Goal: Obtain resource: Download file/media

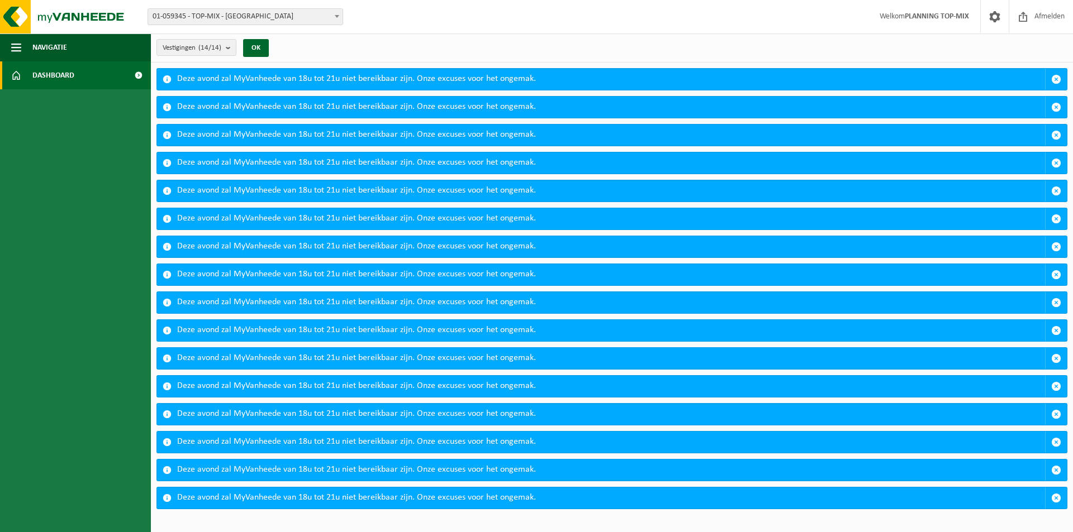
click at [73, 73] on span "Dashboard" at bounding box center [53, 75] width 42 height 28
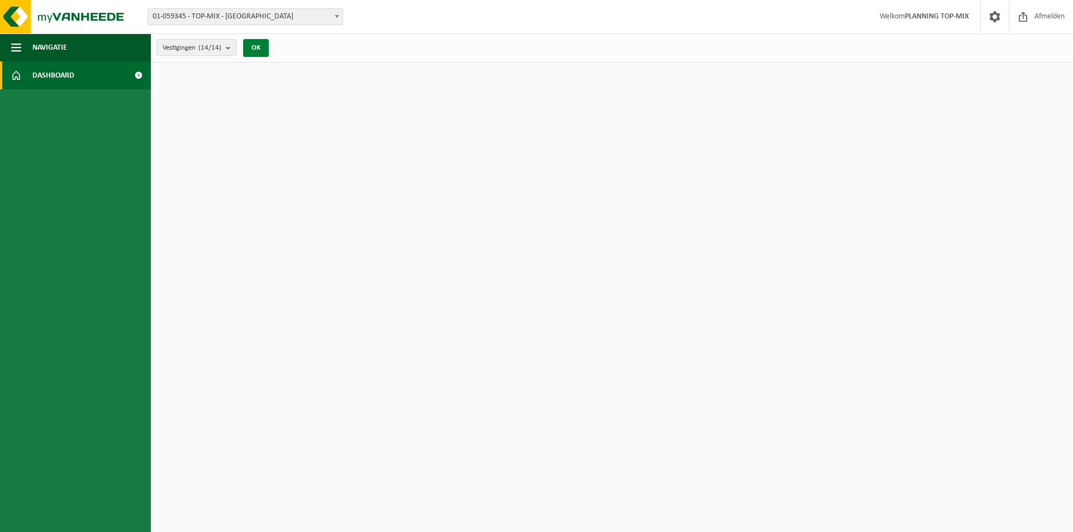
click at [261, 47] on button "OK" at bounding box center [256, 48] width 26 height 18
click at [51, 73] on span "Dashboard" at bounding box center [53, 75] width 42 height 28
click at [139, 75] on span at bounding box center [138, 75] width 25 height 28
click at [65, 70] on span "Dashboard" at bounding box center [53, 75] width 42 height 28
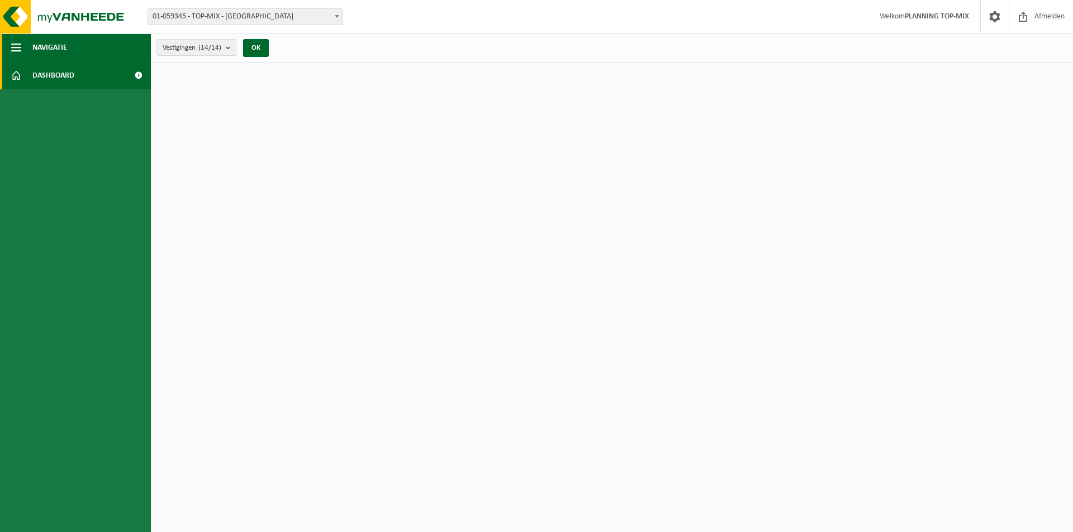
click at [56, 48] on span "Navigatie" at bounding box center [49, 48] width 35 height 28
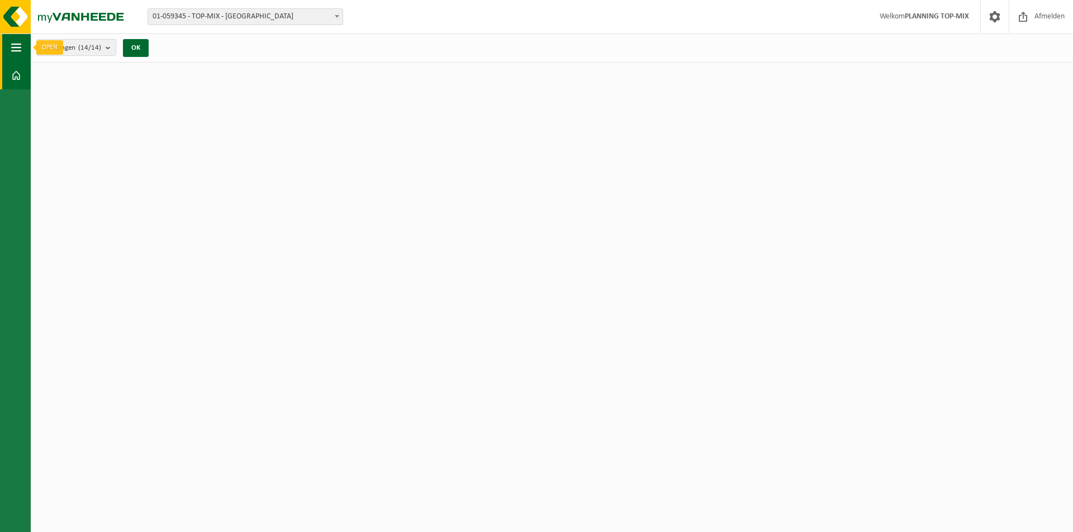
click at [15, 48] on span "button" at bounding box center [16, 48] width 10 height 28
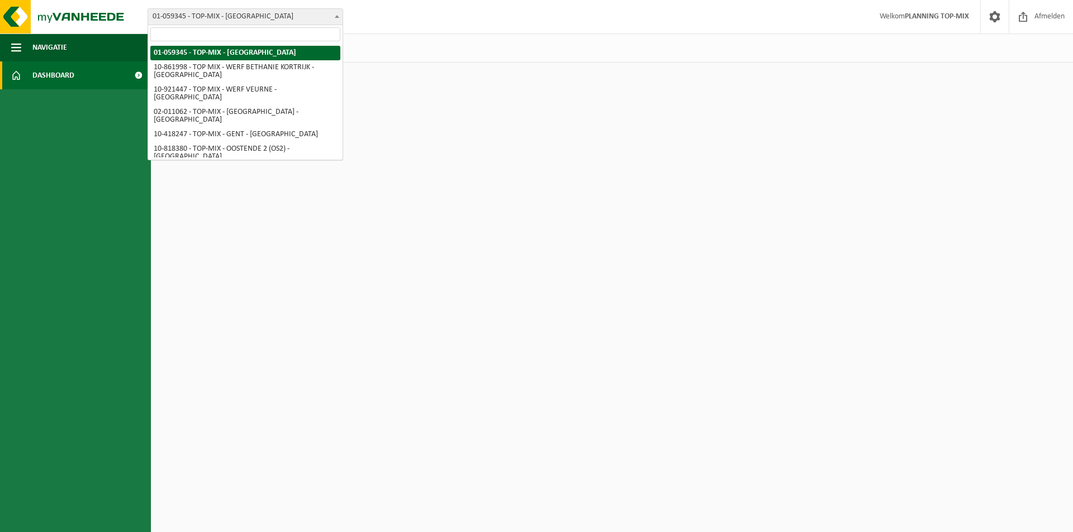
click at [336, 20] on span at bounding box center [336, 16] width 11 height 15
click at [337, 20] on span at bounding box center [336, 16] width 11 height 15
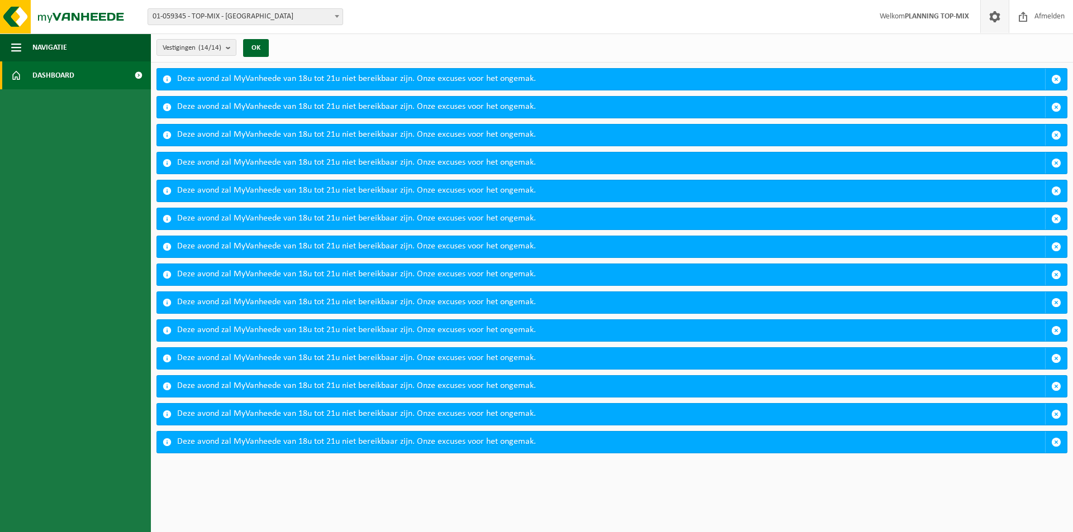
click at [993, 15] on span at bounding box center [994, 16] width 17 height 33
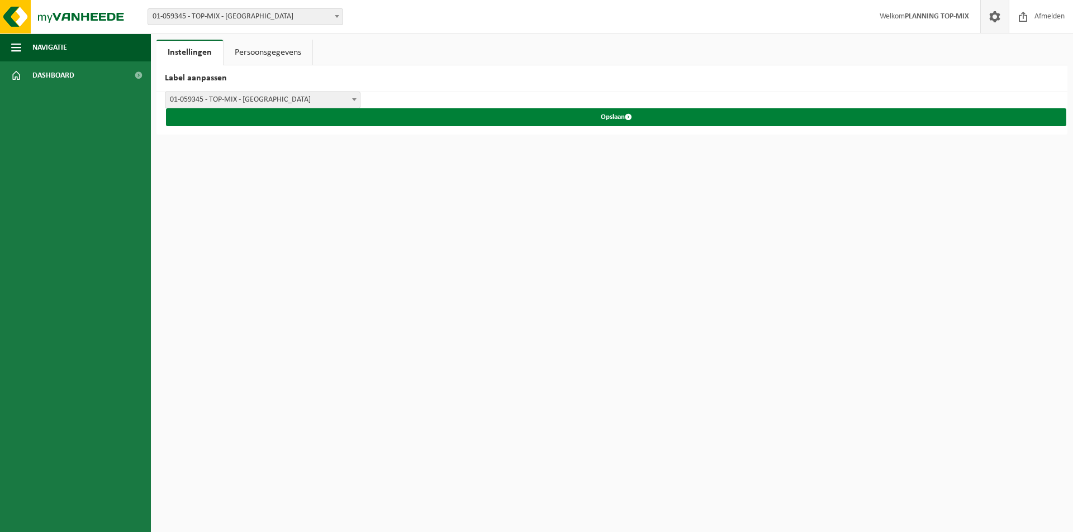
click at [612, 117] on button "Opslaan" at bounding box center [616, 117] width 900 height 18
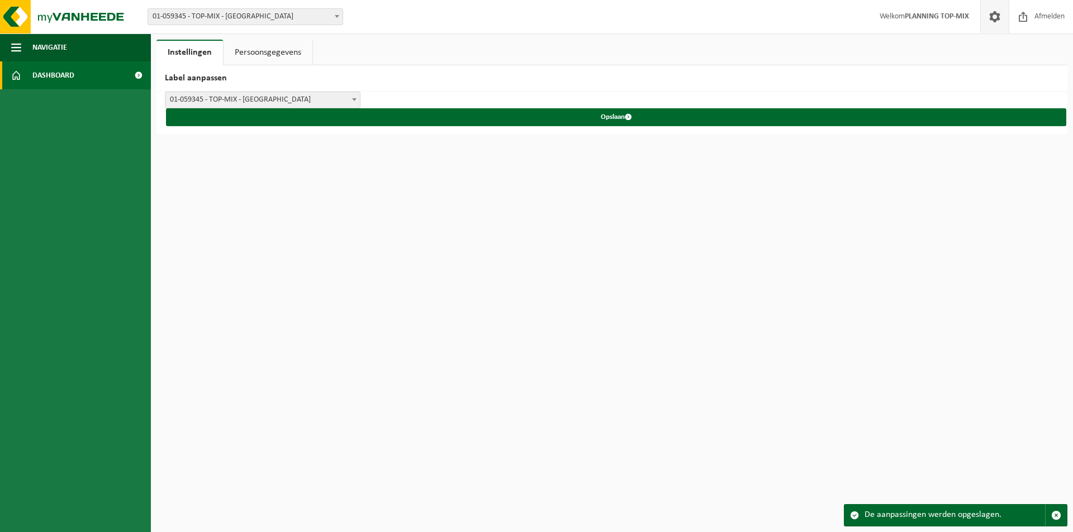
click at [53, 70] on span "Dashboard" at bounding box center [53, 75] width 42 height 28
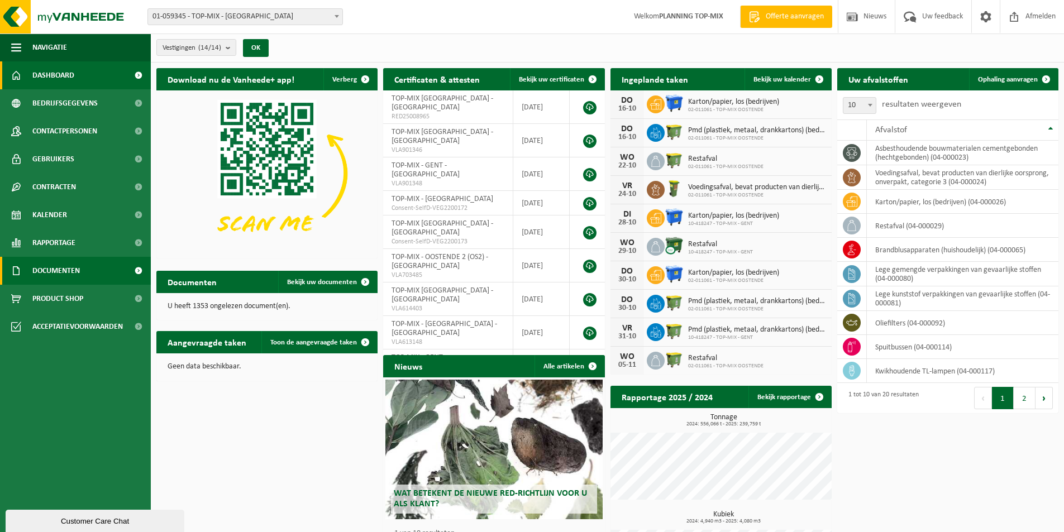
click at [60, 274] on span "Documenten" at bounding box center [55, 271] width 47 height 28
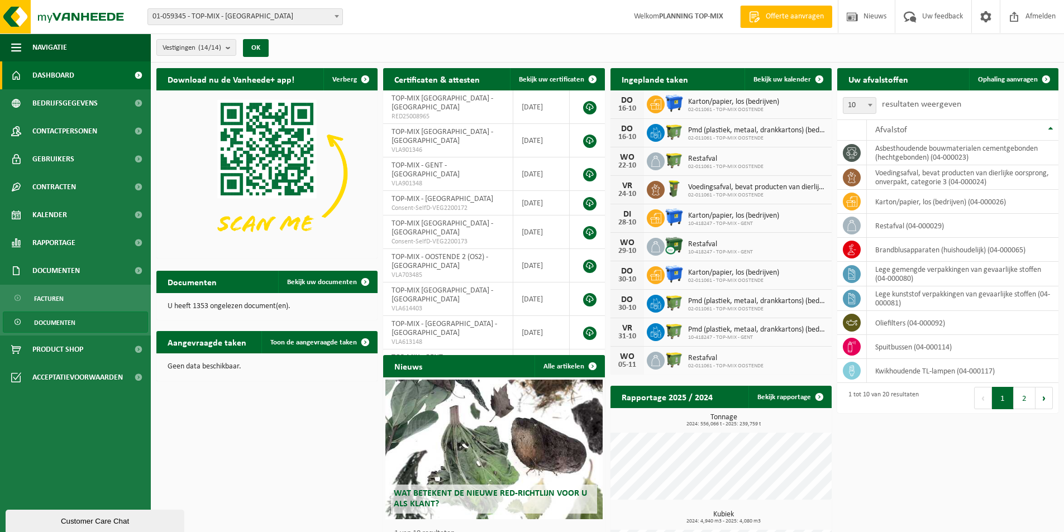
click at [62, 323] on span "Documenten" at bounding box center [54, 322] width 41 height 21
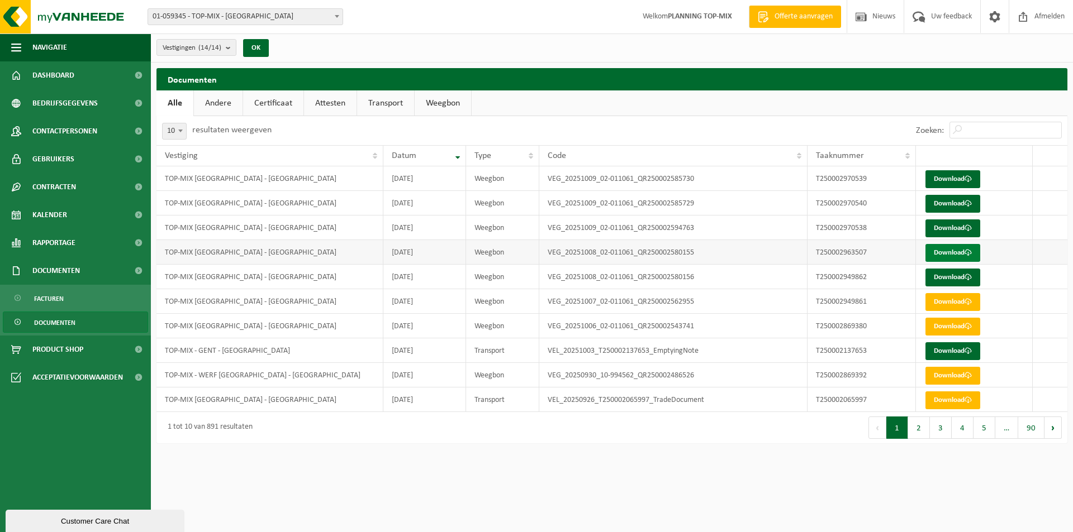
click at [958, 255] on link "Download" at bounding box center [952, 253] width 55 height 18
click at [427, 254] on td "[DATE]" at bounding box center [424, 252] width 83 height 25
click at [950, 274] on link "Download" at bounding box center [952, 278] width 55 height 18
